Goal: Task Accomplishment & Management: Manage account settings

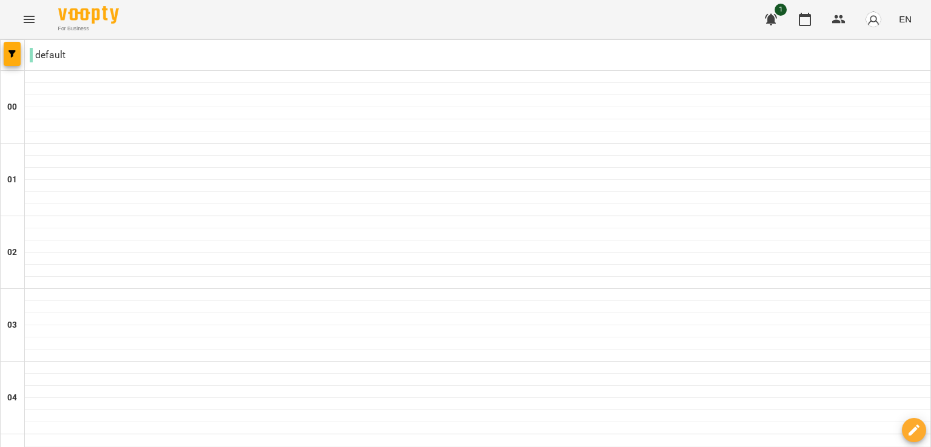
scroll to position [1236, 0]
type input "**********"
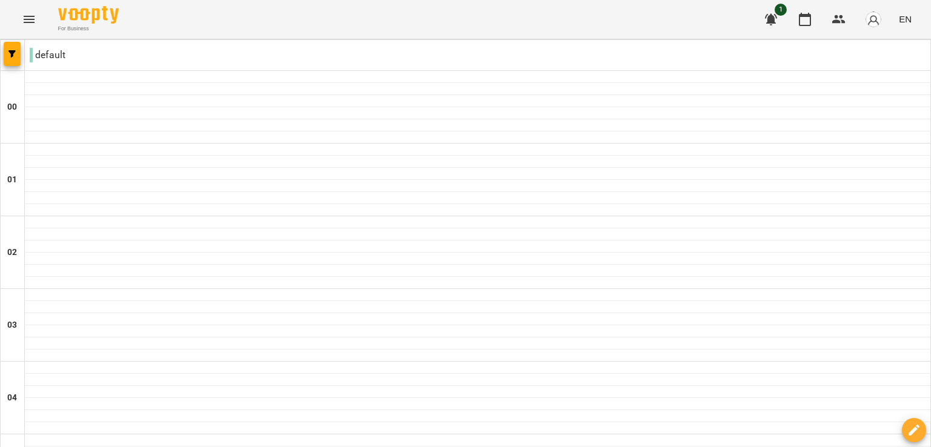
scroll to position [909, 0]
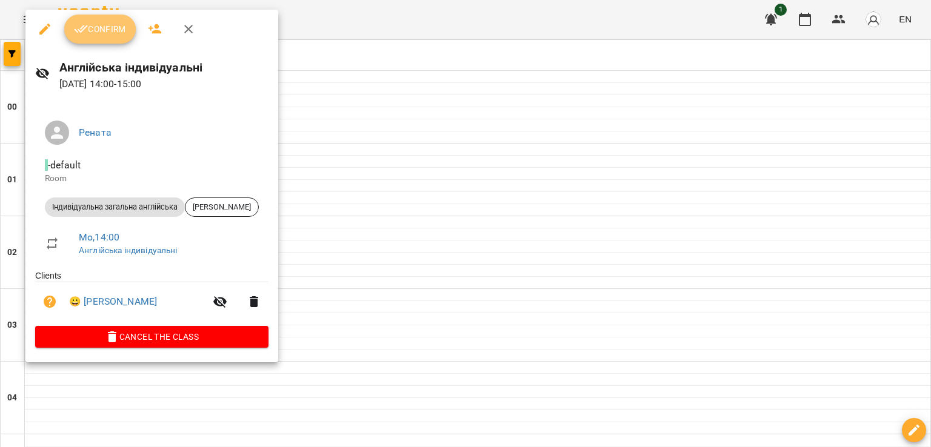
click at [95, 21] on button "Confirm" at bounding box center [100, 29] width 72 height 29
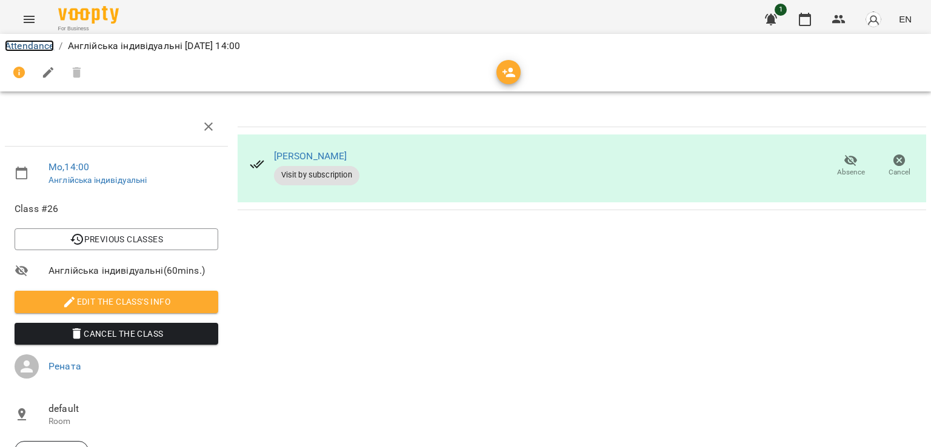
click at [26, 51] on link "Attendance" at bounding box center [29, 46] width 49 height 12
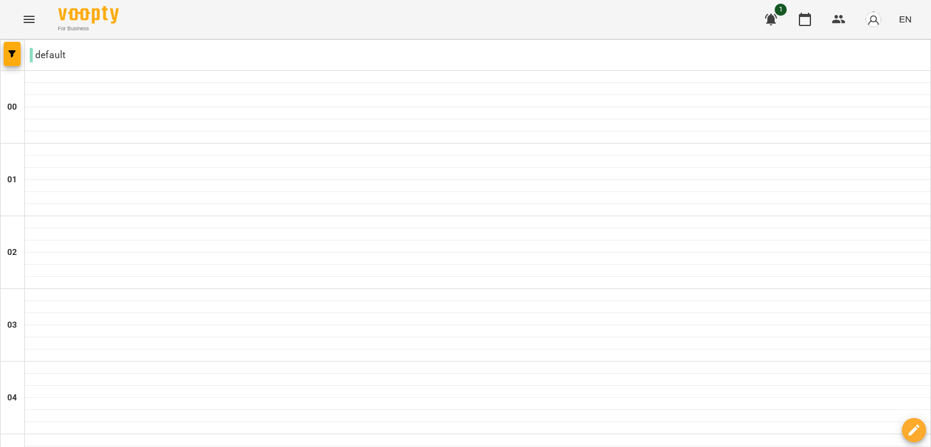
scroll to position [1085, 0]
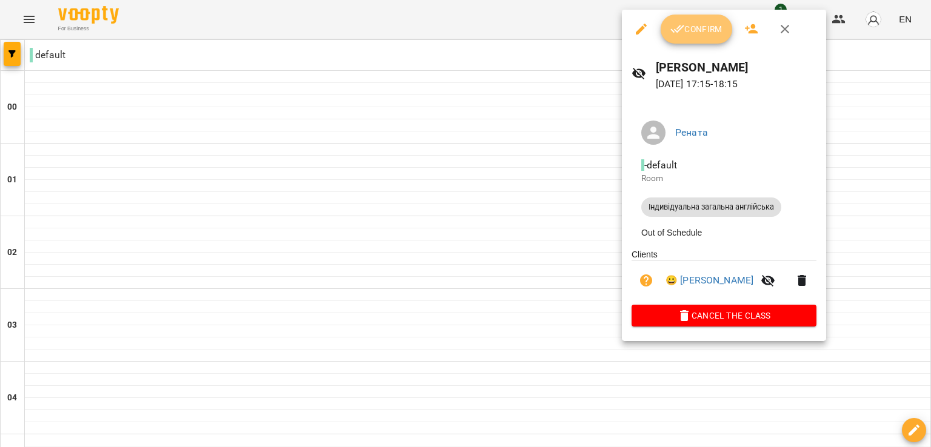
click at [683, 34] on icon "button" at bounding box center [677, 29] width 15 height 15
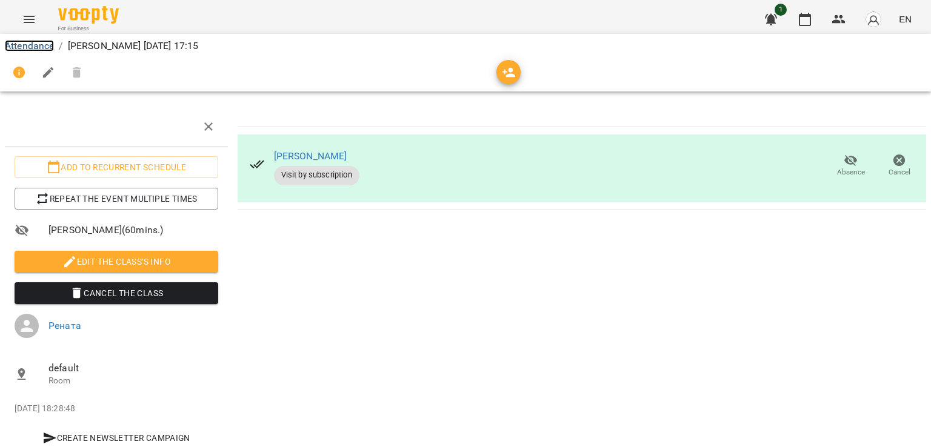
click at [52, 43] on link "Attendance" at bounding box center [29, 46] width 49 height 12
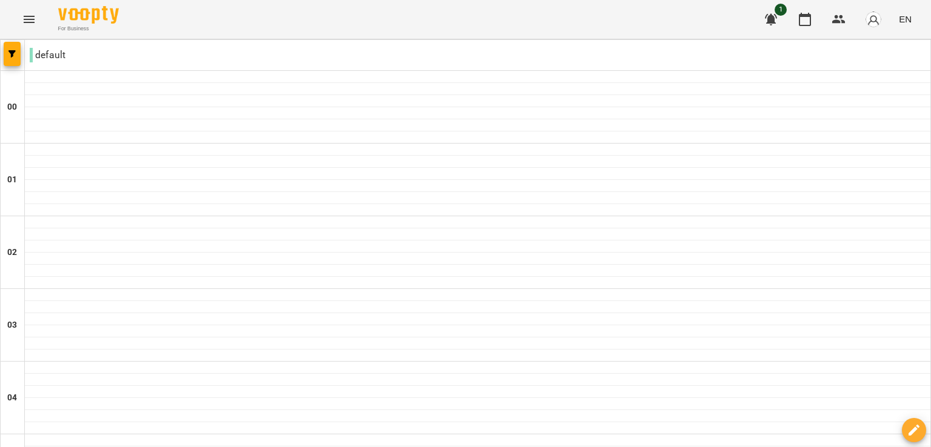
scroll to position [1326, 0]
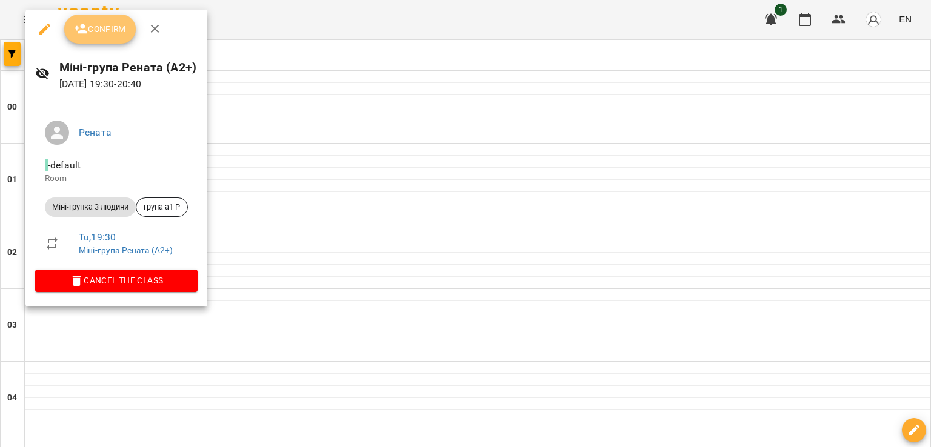
click at [115, 29] on span "Confirm" at bounding box center [100, 29] width 52 height 15
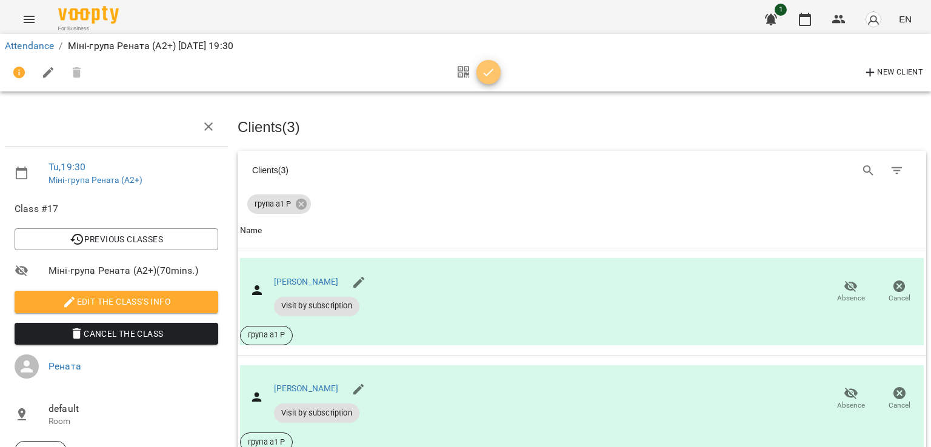
click at [496, 71] on span "button" at bounding box center [488, 72] width 24 height 15
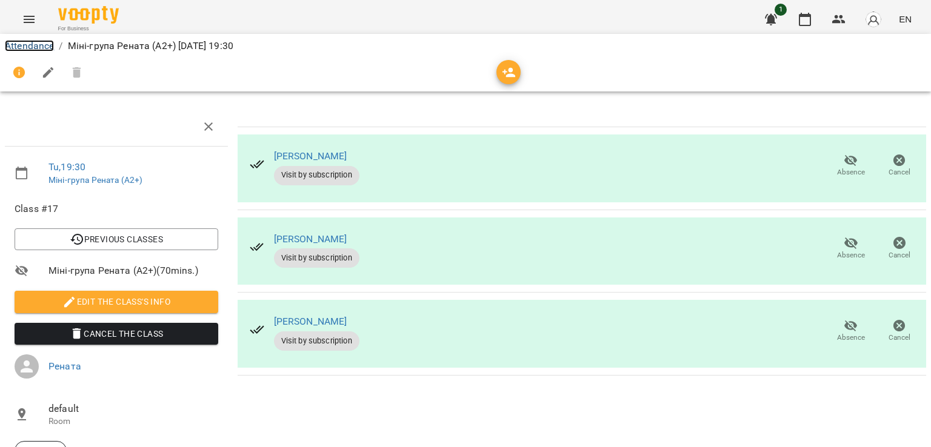
click at [36, 46] on link "Attendance" at bounding box center [29, 46] width 49 height 12
